Goal: Information Seeking & Learning: Learn about a topic

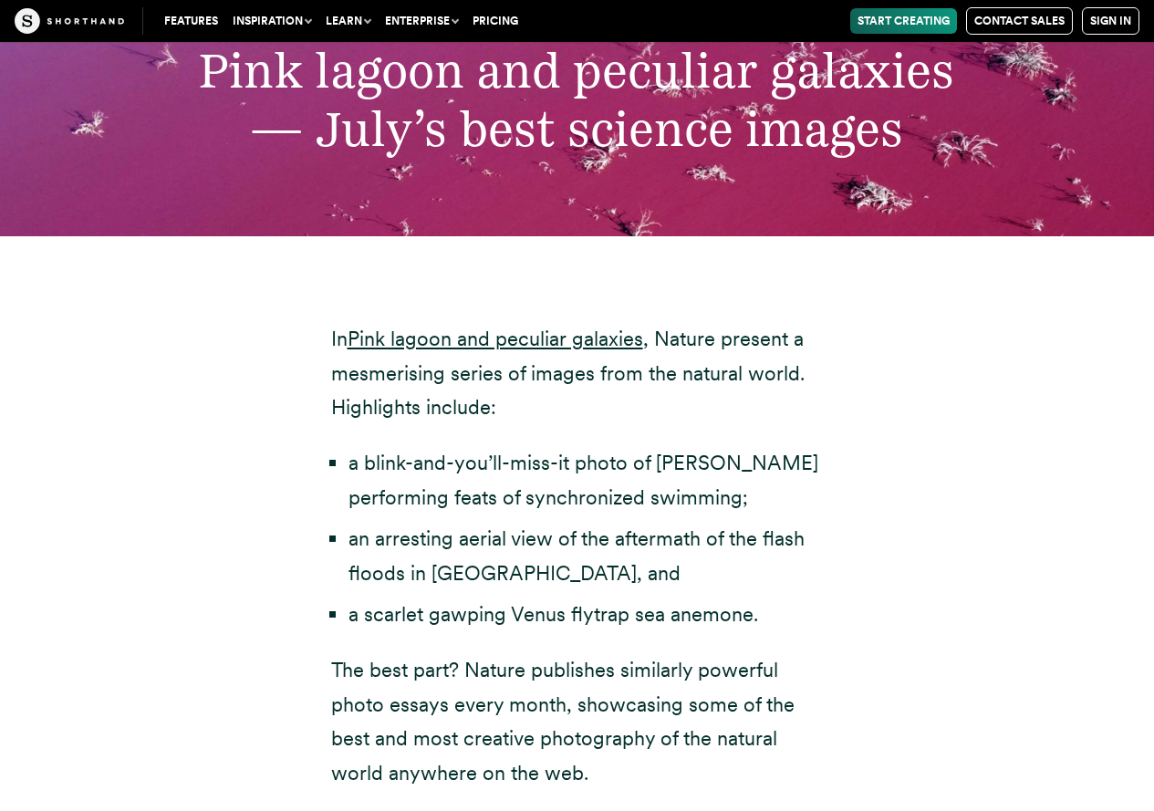
scroll to position [6388, 0]
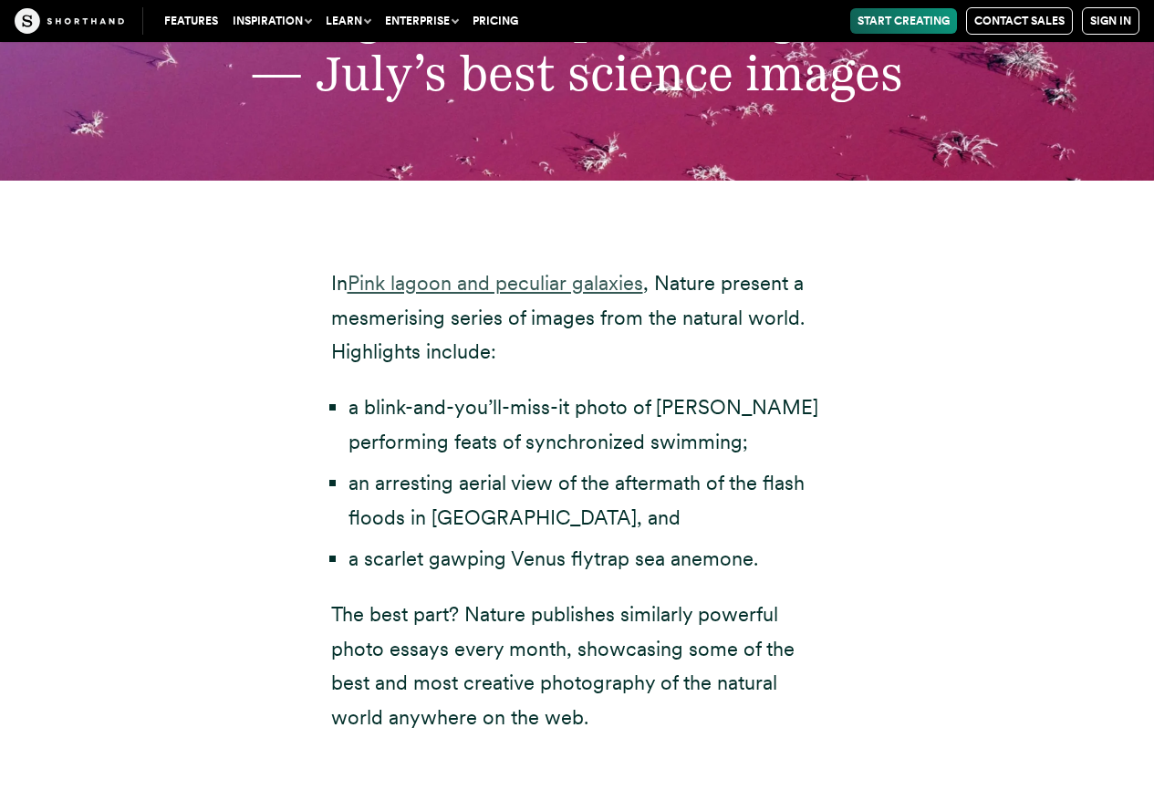
click at [505, 271] on link "Pink lagoon and peculiar galaxies" at bounding box center [496, 283] width 296 height 24
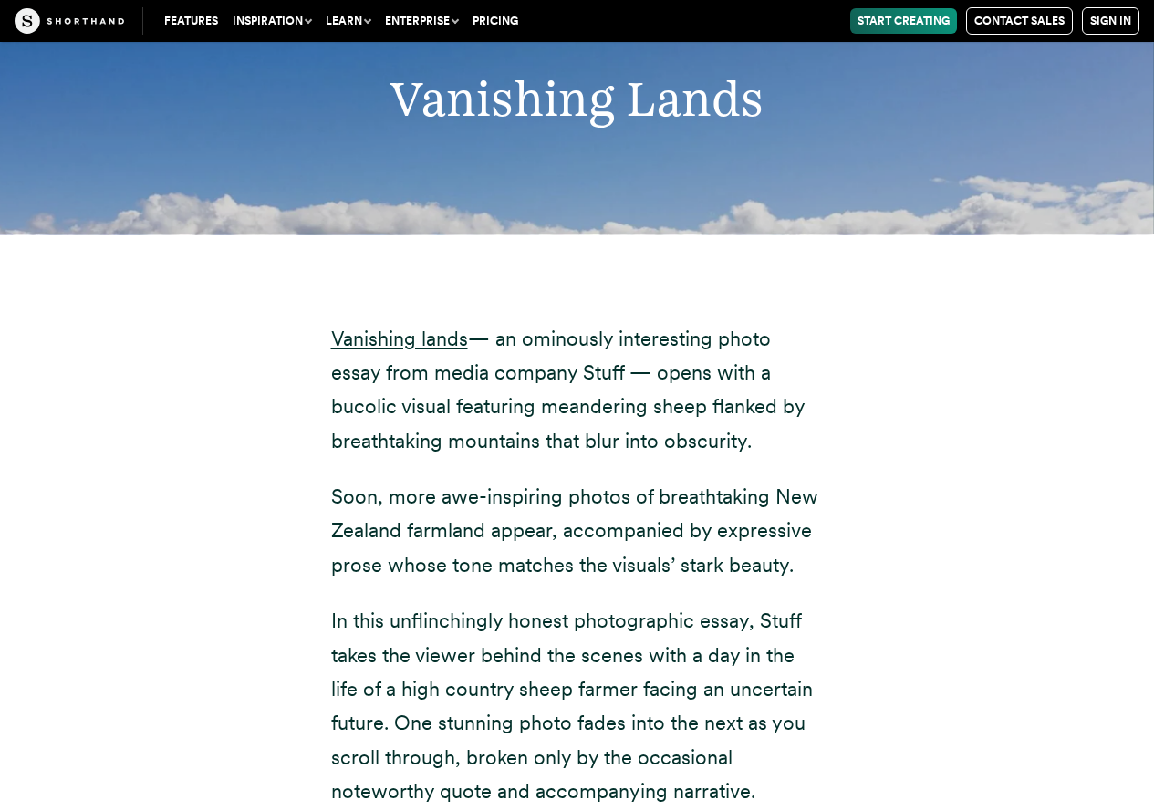
scroll to position [9218, 0]
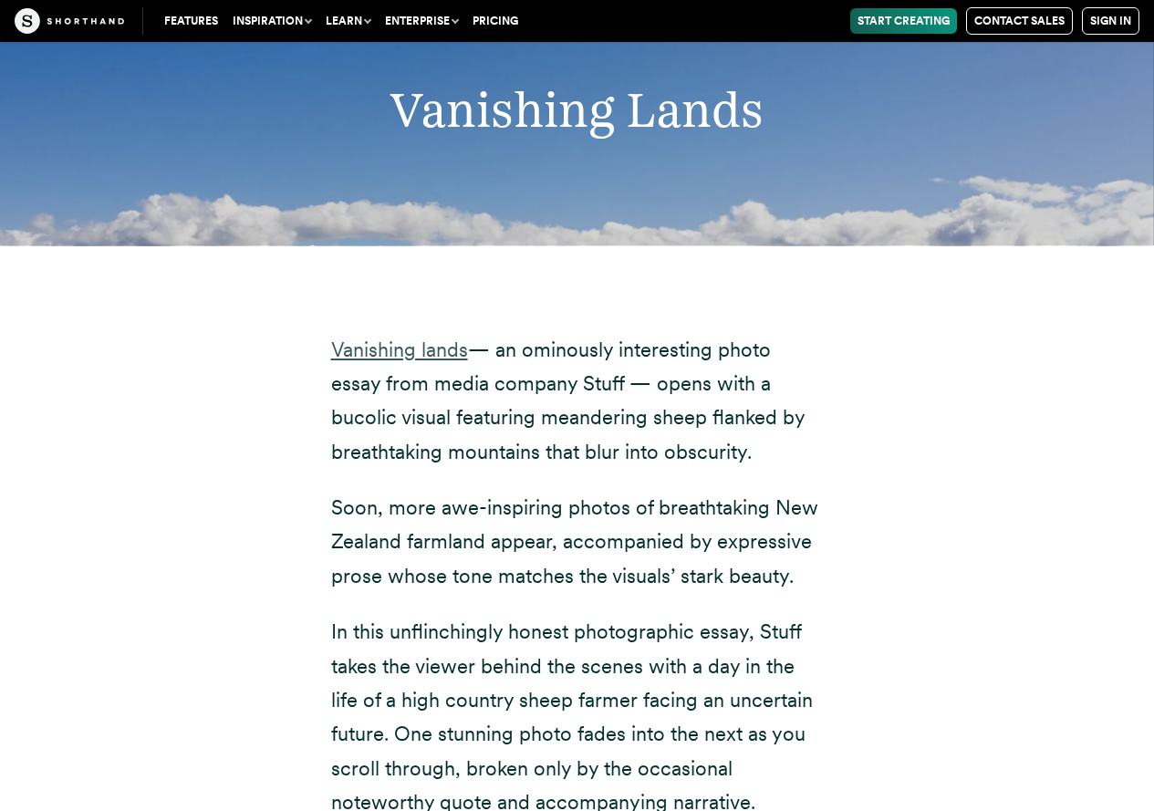
click at [454, 338] on link "Vanishing lands" at bounding box center [399, 350] width 137 height 24
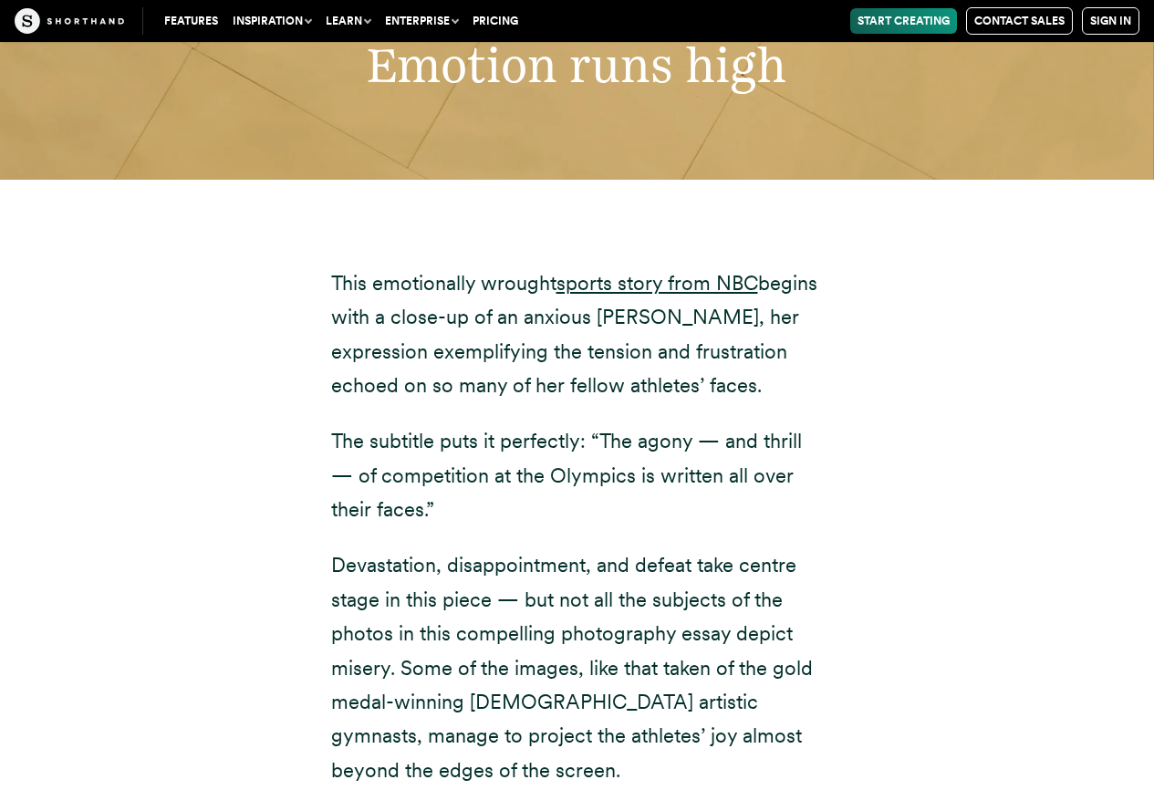
scroll to position [11864, 0]
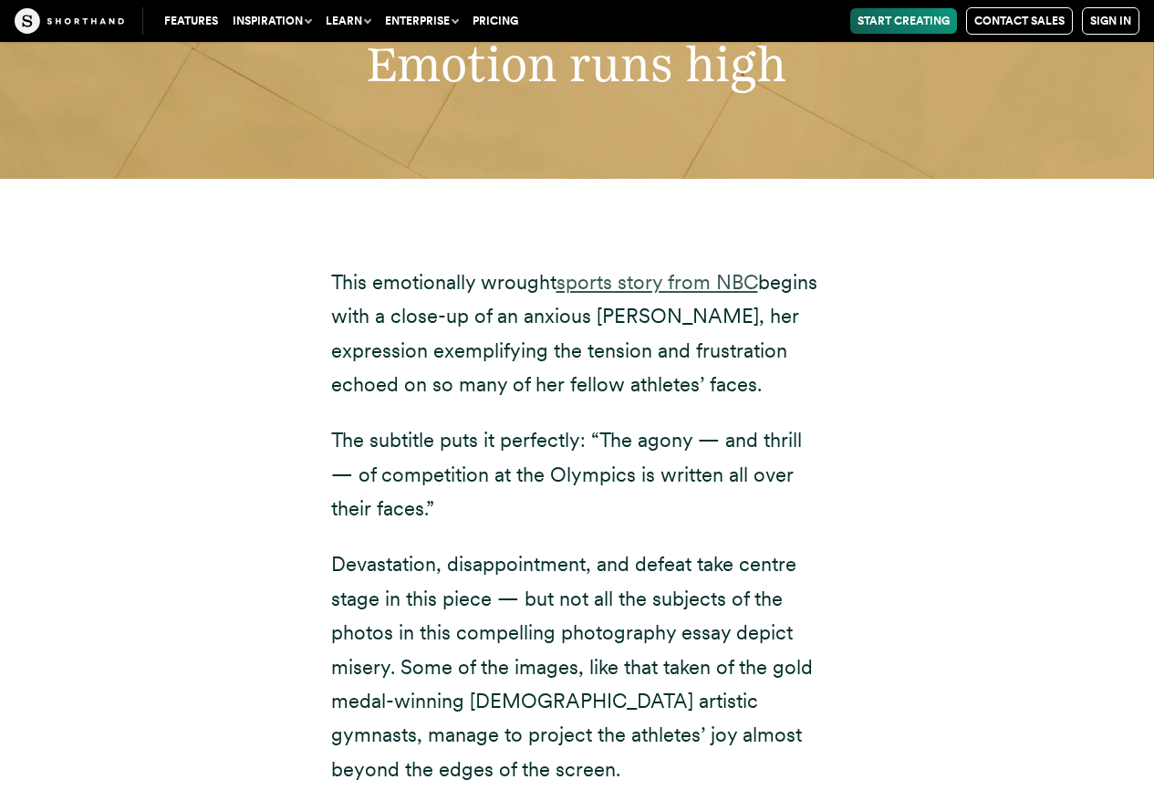
click at [691, 270] on link "sports story from NBC" at bounding box center [658, 282] width 202 height 24
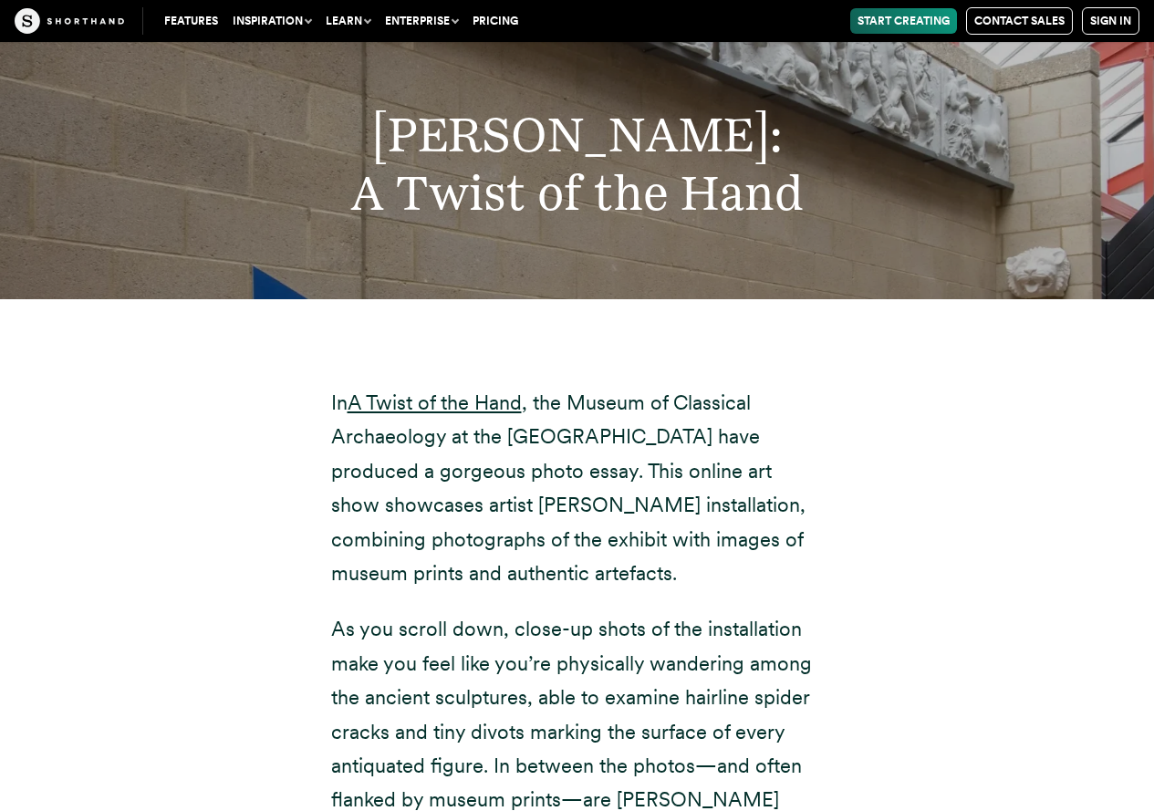
scroll to position [14876, 0]
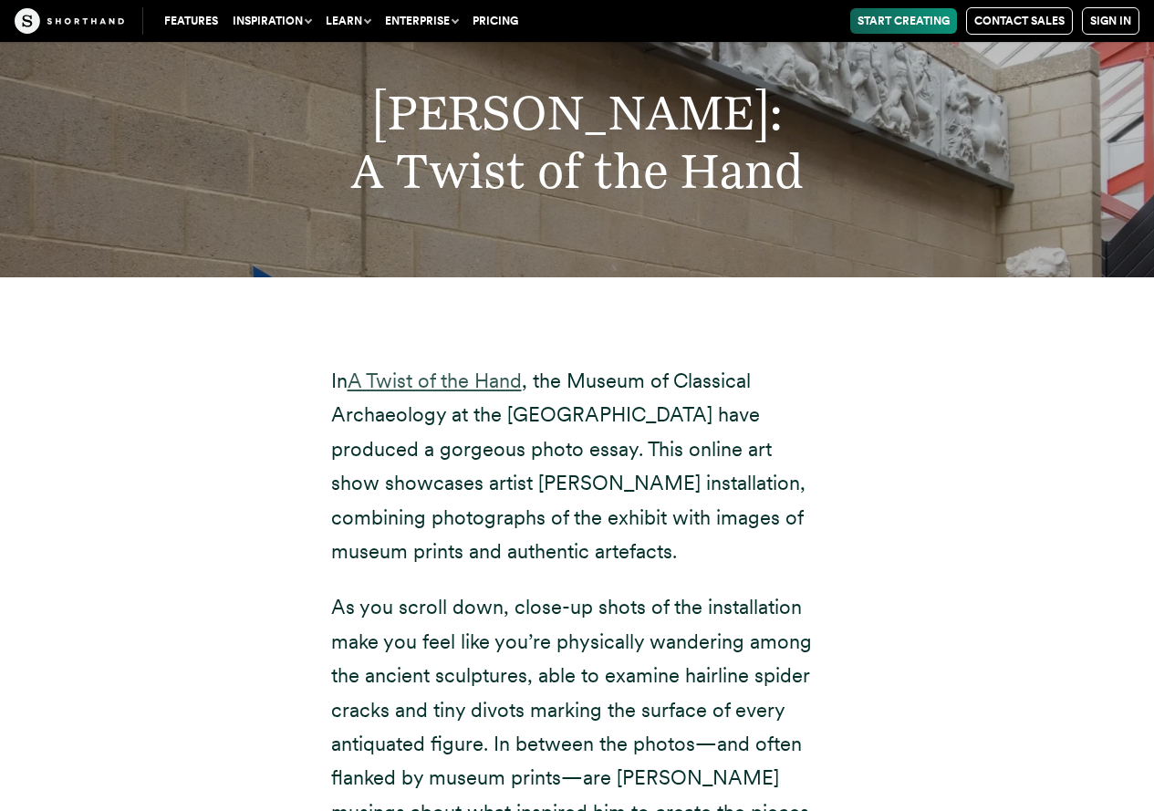
click at [507, 369] on link "A Twist of the Hand" at bounding box center [435, 381] width 174 height 24
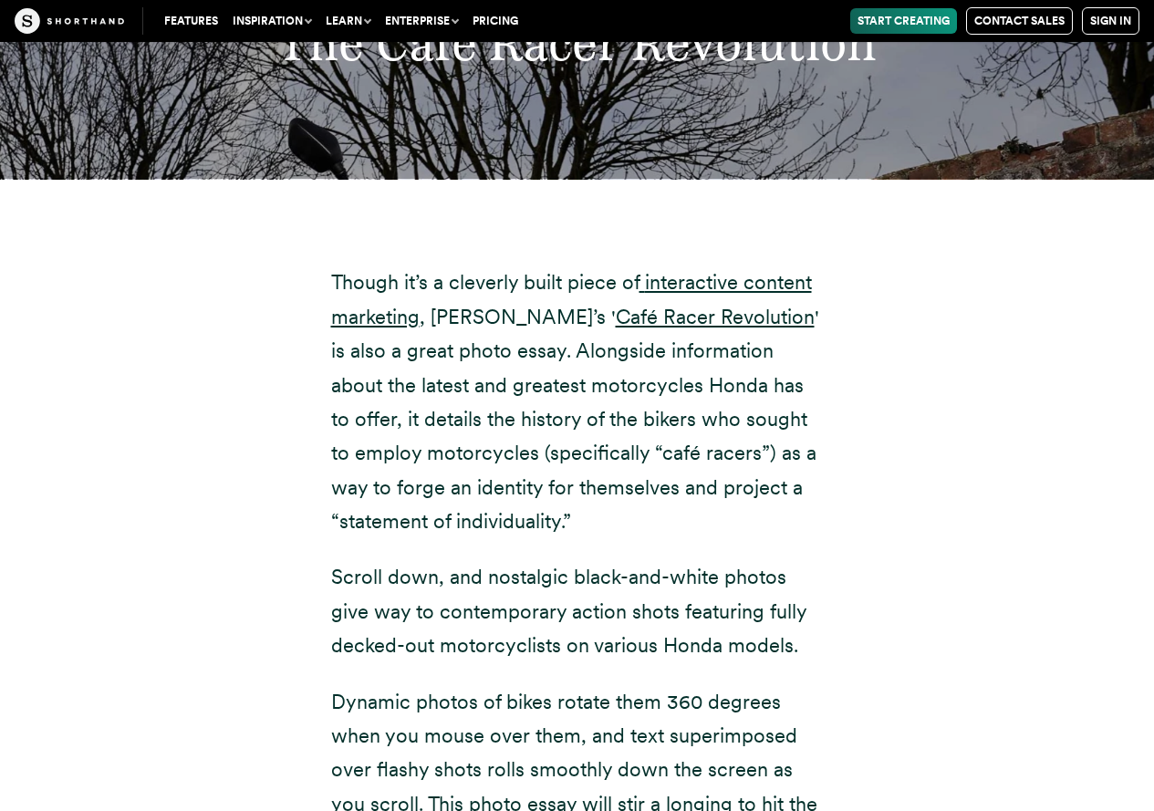
scroll to position [17961, 0]
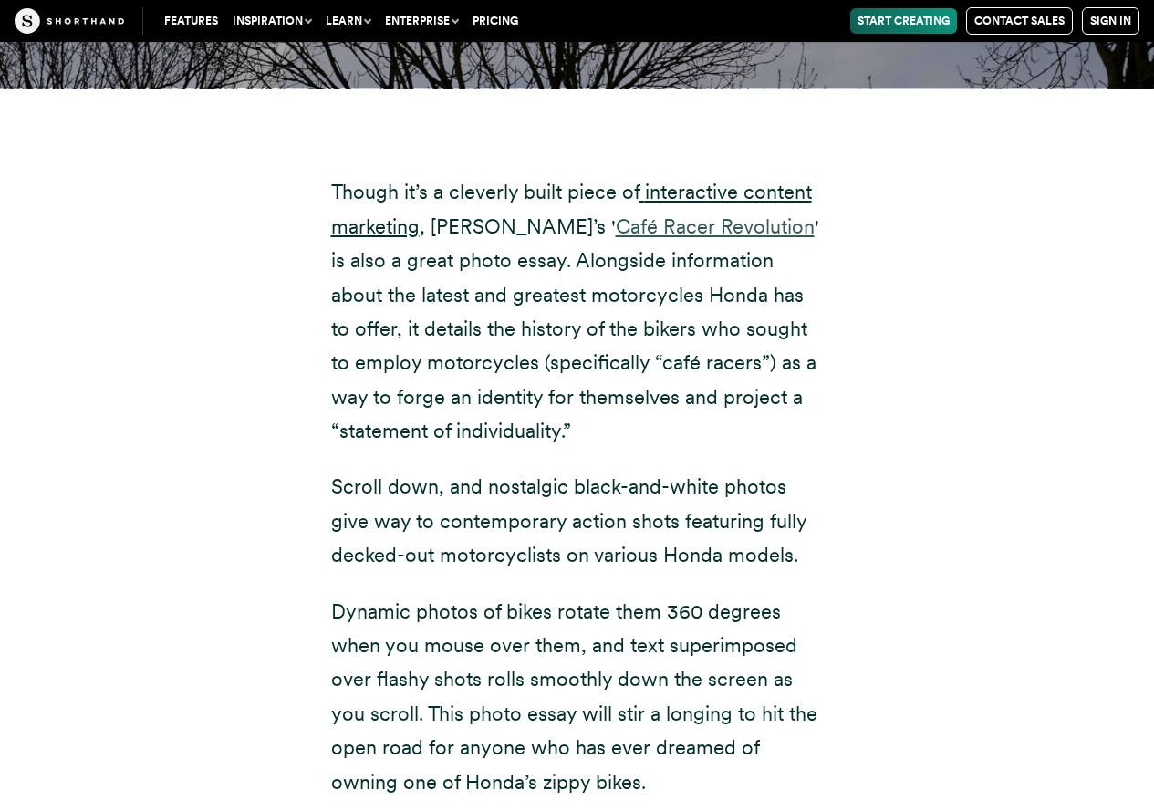
click at [679, 214] on link "Café Racer Revolution" at bounding box center [715, 226] width 199 height 24
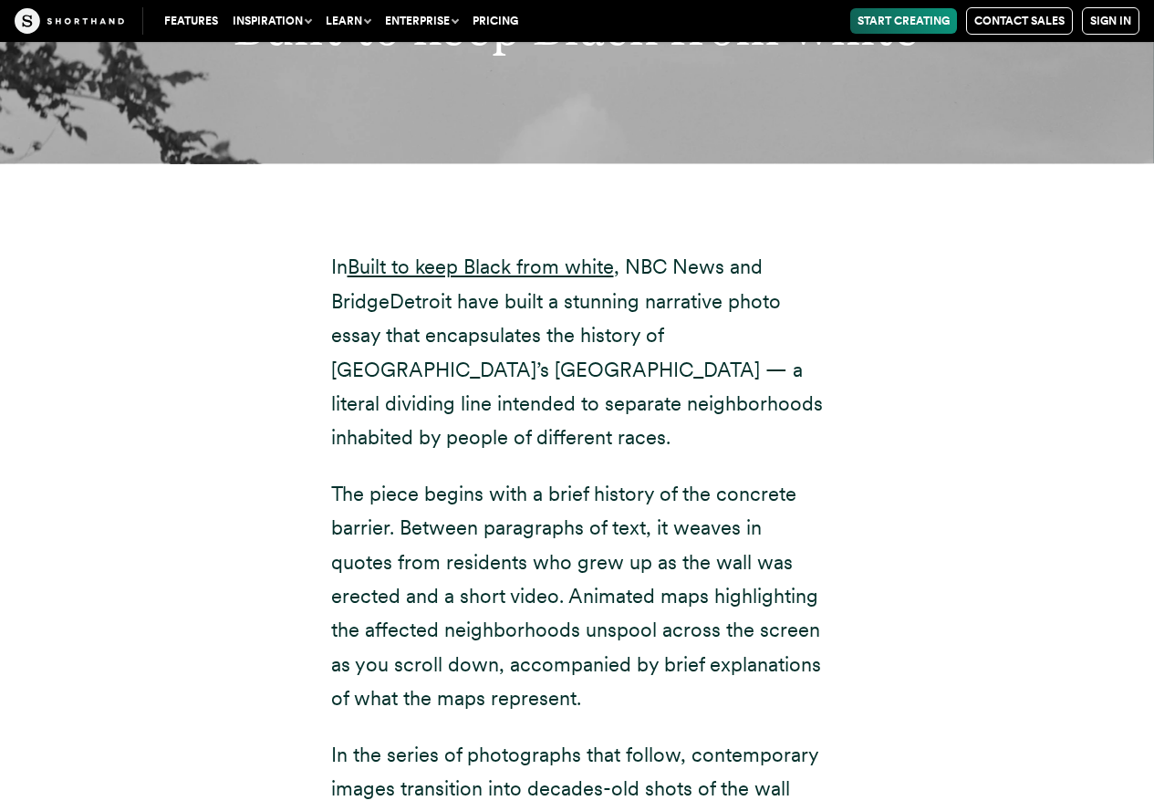
scroll to position [20881, 0]
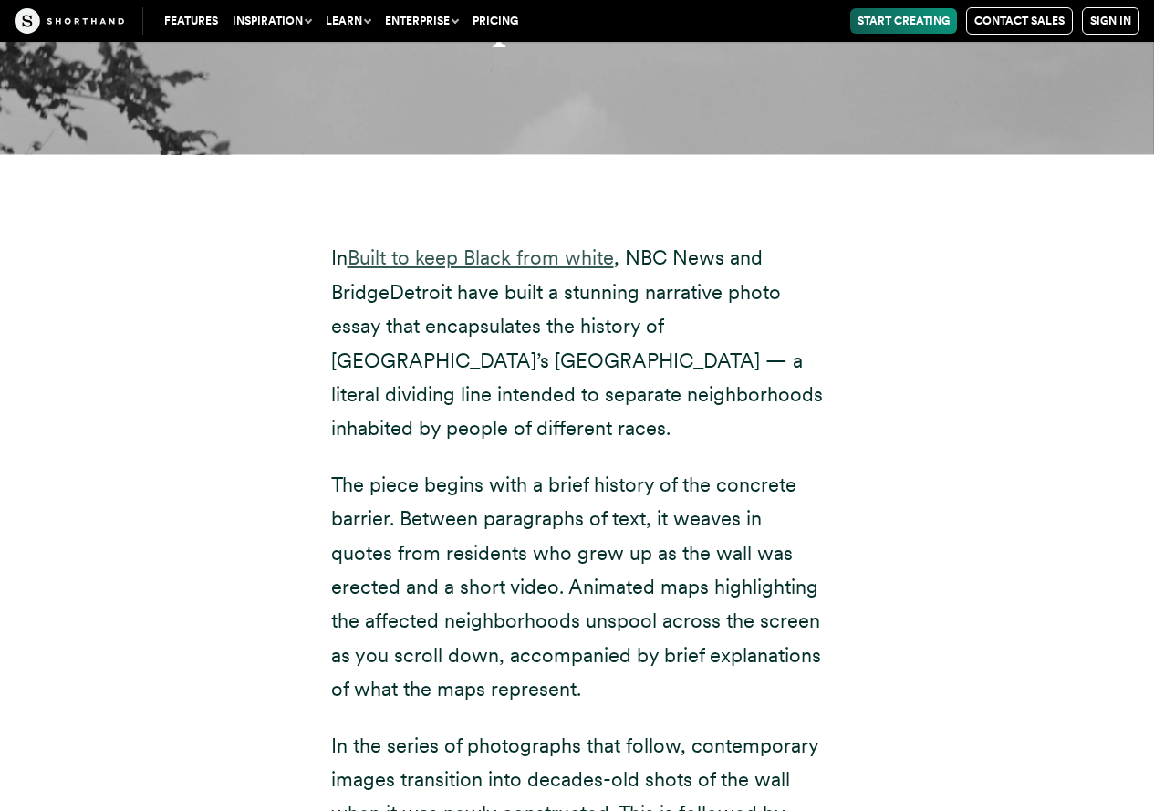
click at [599, 245] on link "Built to keep Black from white" at bounding box center [481, 257] width 266 height 24
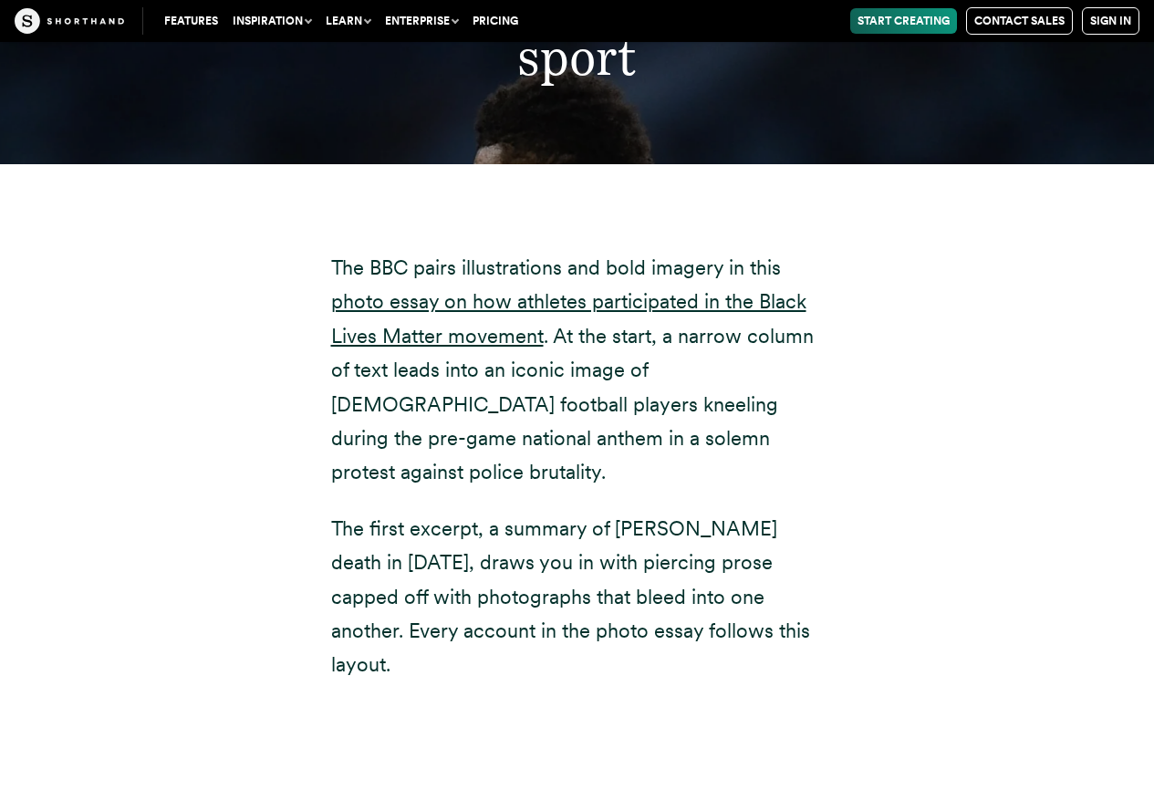
scroll to position [26813, 0]
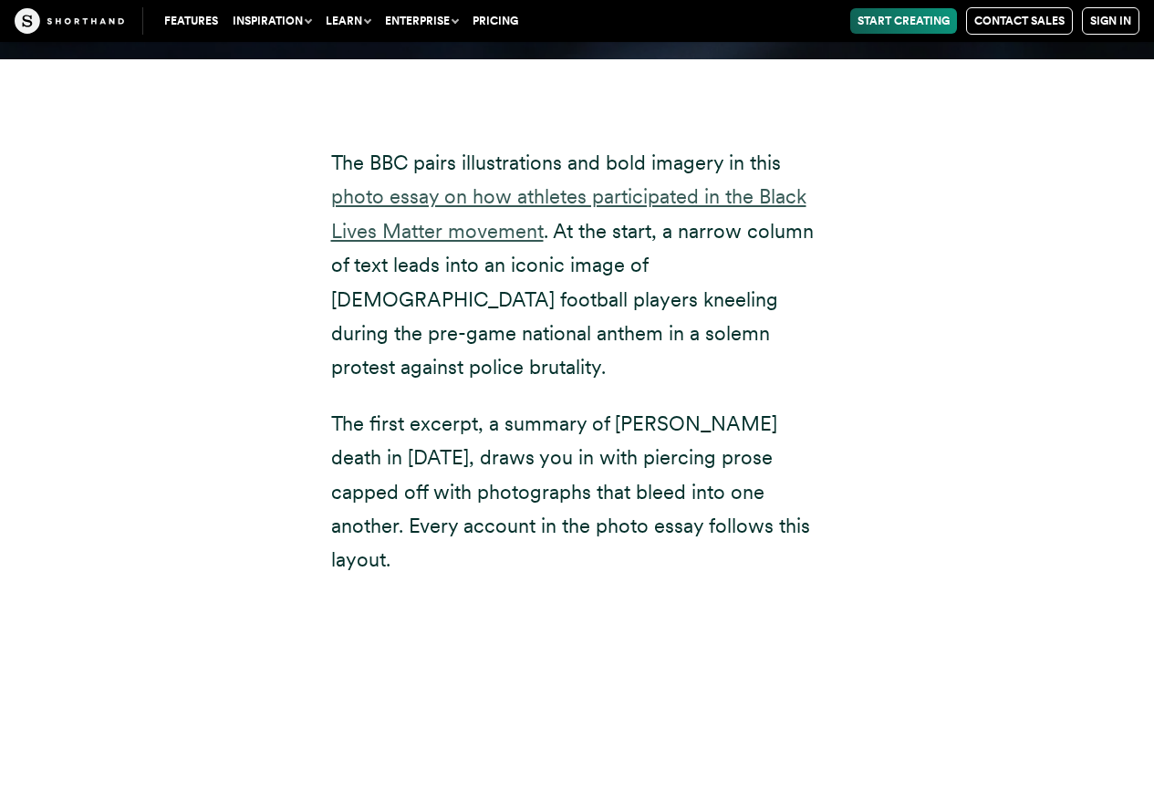
click at [635, 184] on link "photo essay on how athletes participated in the Black Lives Matter movement" at bounding box center [568, 212] width 475 height 57
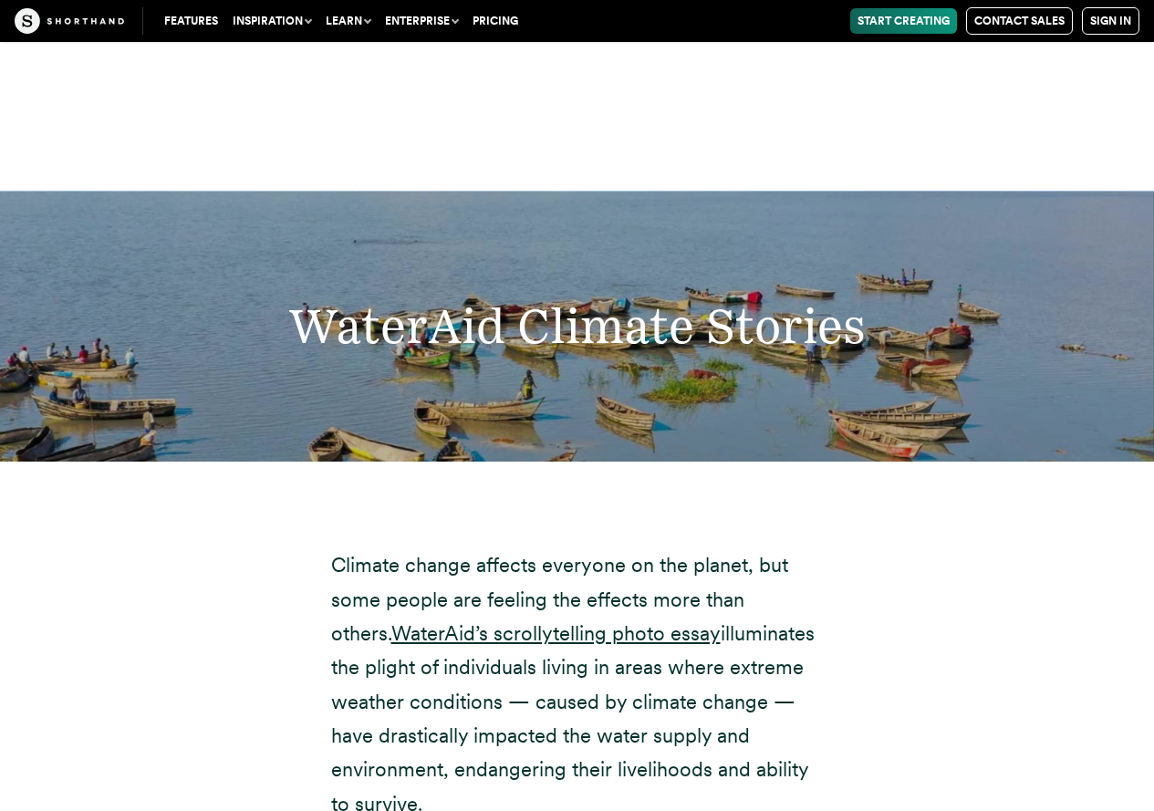
scroll to position [29368, 0]
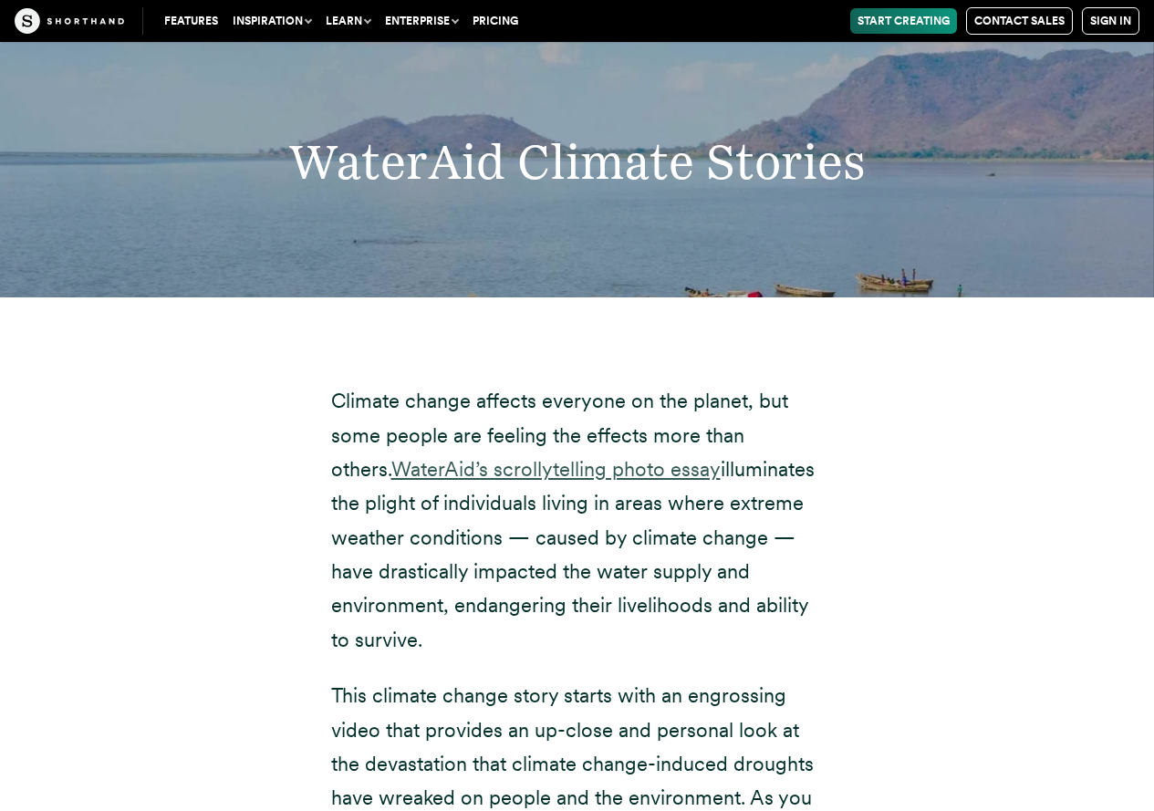
click at [550, 457] on link "WaterAid’s scrollytelling photo essay" at bounding box center [556, 469] width 329 height 24
